Goal: Find contact information: Find contact information

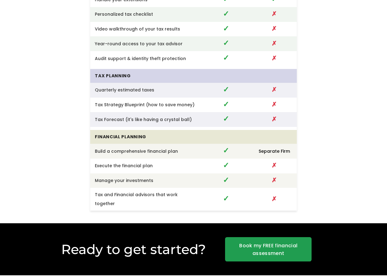
scroll to position [1729, 0]
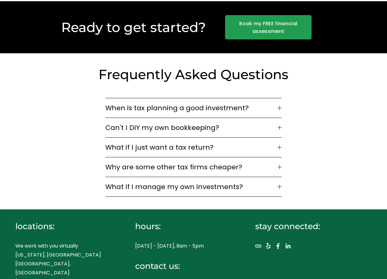
click at [287, 243] on use "LinkedIn" at bounding box center [287, 245] width 5 height 5
click at [276, 240] on use "Facebook" at bounding box center [278, 246] width 12 height 12
drag, startPoint x: 209, startPoint y: 257, endPoint x: 135, endPoint y: 259, distance: 73.8
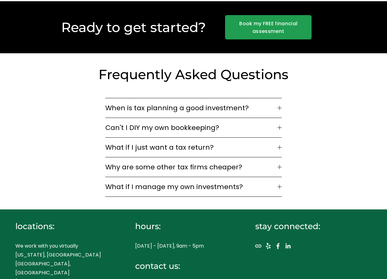
copy p "[EMAIL_ADDRESS][DOMAIN_NAME]"
drag, startPoint x: 207, startPoint y: 257, endPoint x: 135, endPoint y: 258, distance: 72.6
click at [135, 258] on div "locations: We work with you virtually [US_STATE], [GEOGRAPHIC_DATA] [GEOGRAPHIC…" at bounding box center [193, 266] width 387 height 114
copy p "[EMAIL_ADDRESS][DOMAIN_NAME]"
